Goal: Transaction & Acquisition: Book appointment/travel/reservation

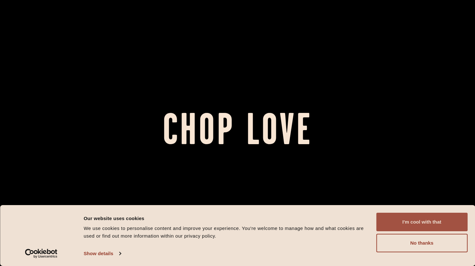
click at [433, 220] on button "I'm cool with that" at bounding box center [421, 222] width 91 height 19
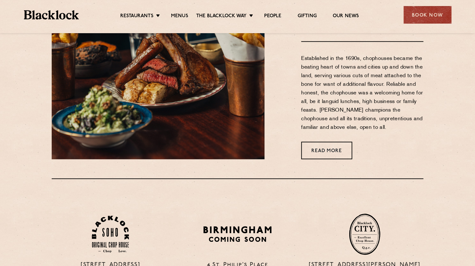
scroll to position [309, 0]
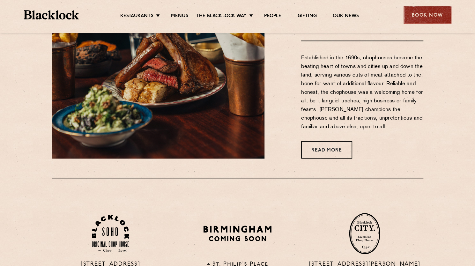
click at [427, 7] on div "Book Now" at bounding box center [427, 15] width 48 height 18
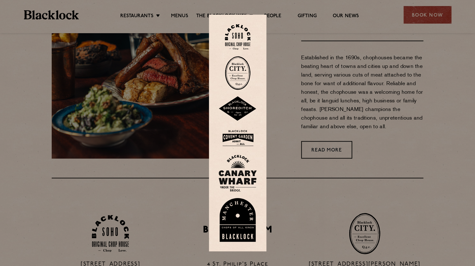
click at [254, 36] on link at bounding box center [237, 37] width 38 height 26
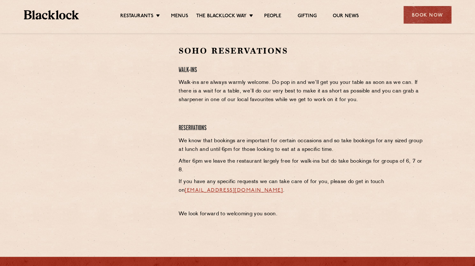
scroll to position [203, 0]
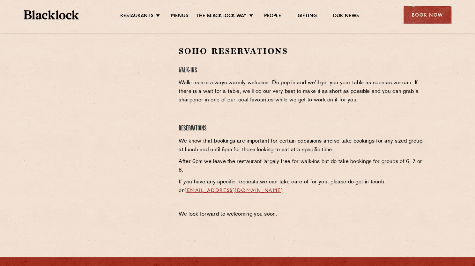
click at [188, 112] on div "Soho Reservations Walk-Ins Walk-ins are always warmly welcome. Do pop in and we…" at bounding box center [301, 134] width 254 height 176
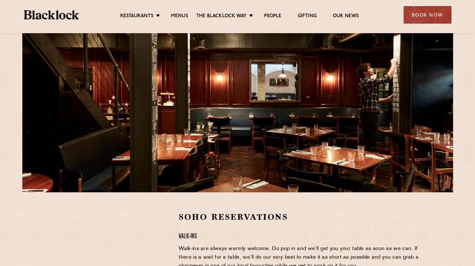
scroll to position [0, 0]
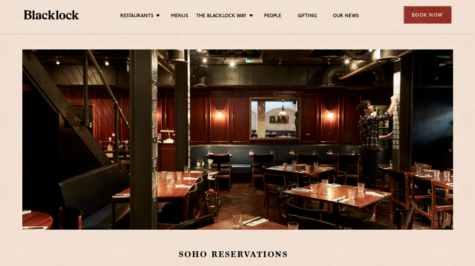
click at [434, 17] on div "Book Now" at bounding box center [427, 15] width 48 height 18
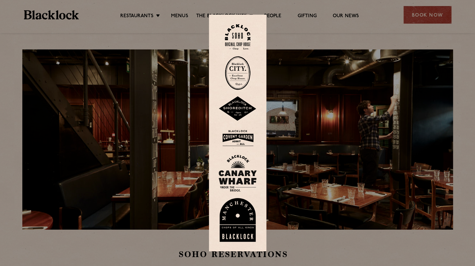
click at [330, 36] on div at bounding box center [237, 133] width 475 height 266
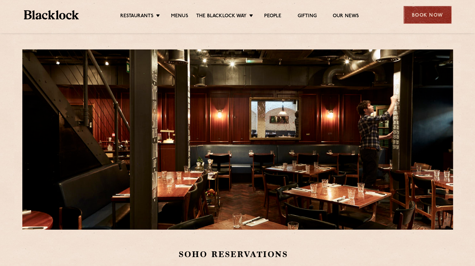
click at [434, 14] on div "Book Now" at bounding box center [427, 15] width 48 height 18
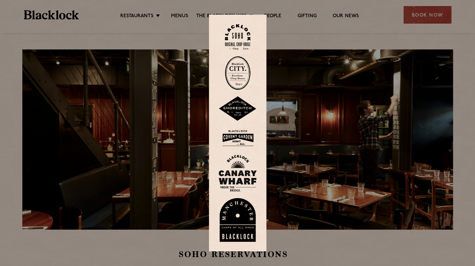
click at [369, 23] on div at bounding box center [237, 133] width 475 height 266
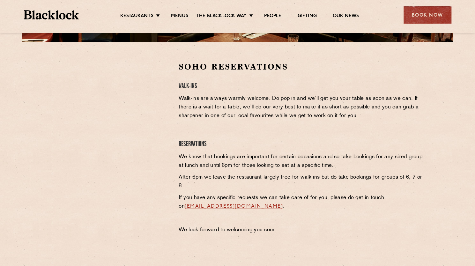
scroll to position [187, 0]
